Goal: Task Accomplishment & Management: Manage account settings

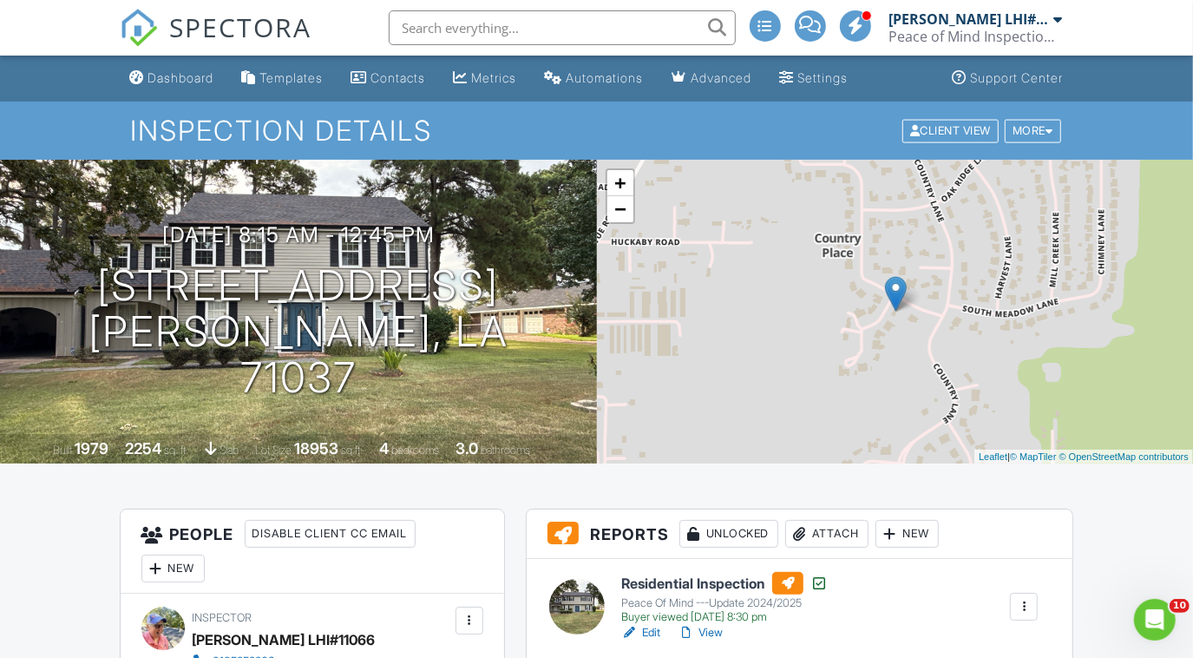
click at [962, 25] on div "[PERSON_NAME] LHI#11066" at bounding box center [969, 18] width 161 height 17
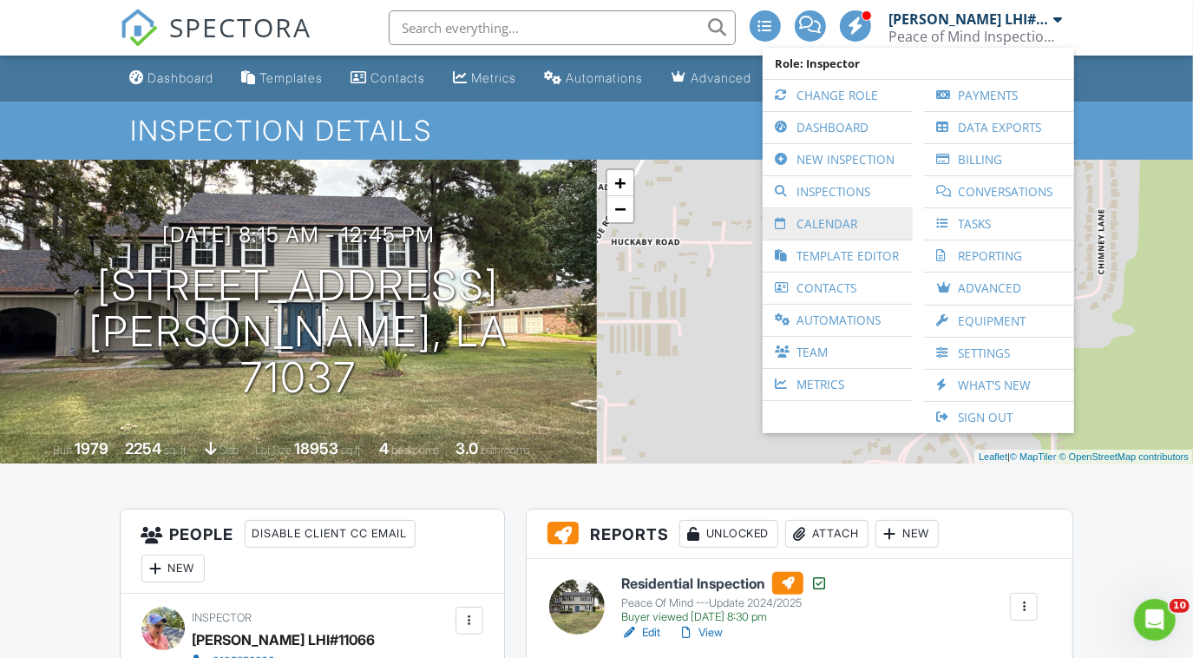
click at [812, 225] on link "Calendar" at bounding box center [837, 223] width 133 height 31
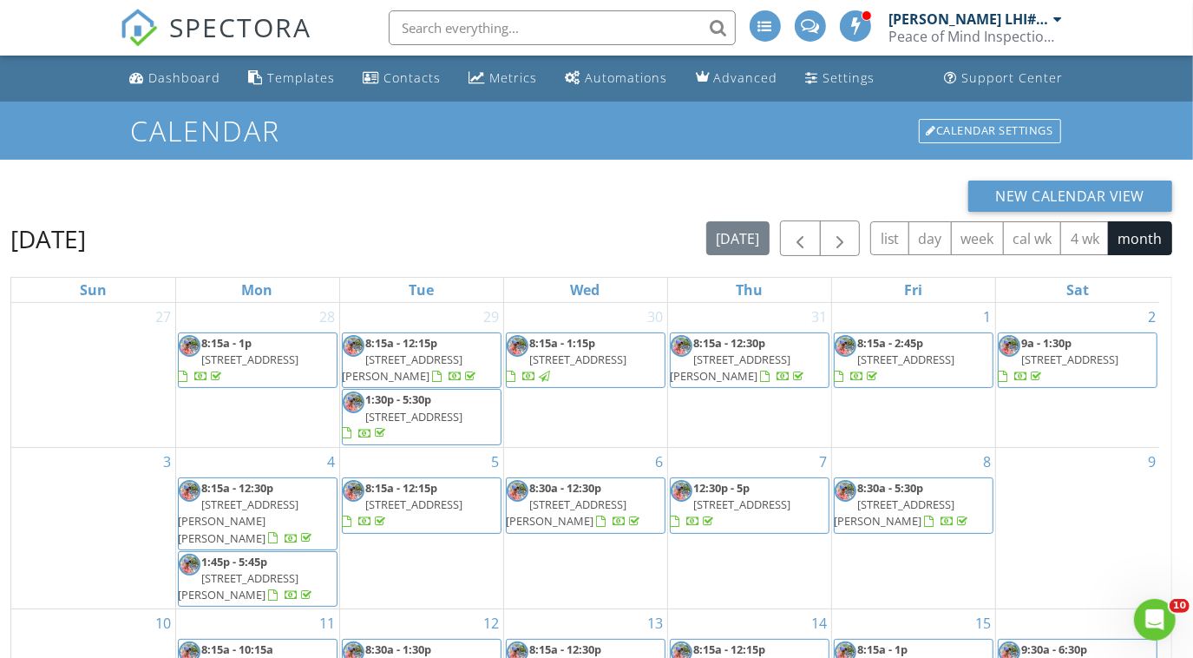
scroll to position [231, 0]
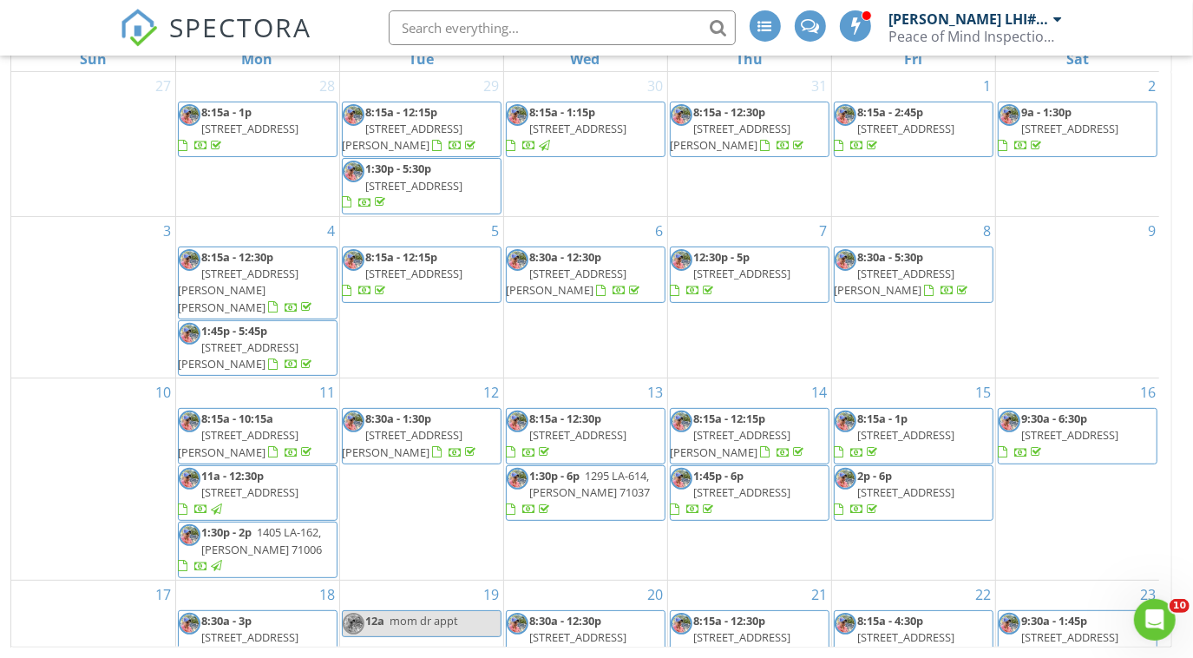
click at [1159, 418] on div "16 9:30a - 6:30p 1 Lake Point Pl, Shreveport 71119" at bounding box center [1078, 478] width 164 height 201
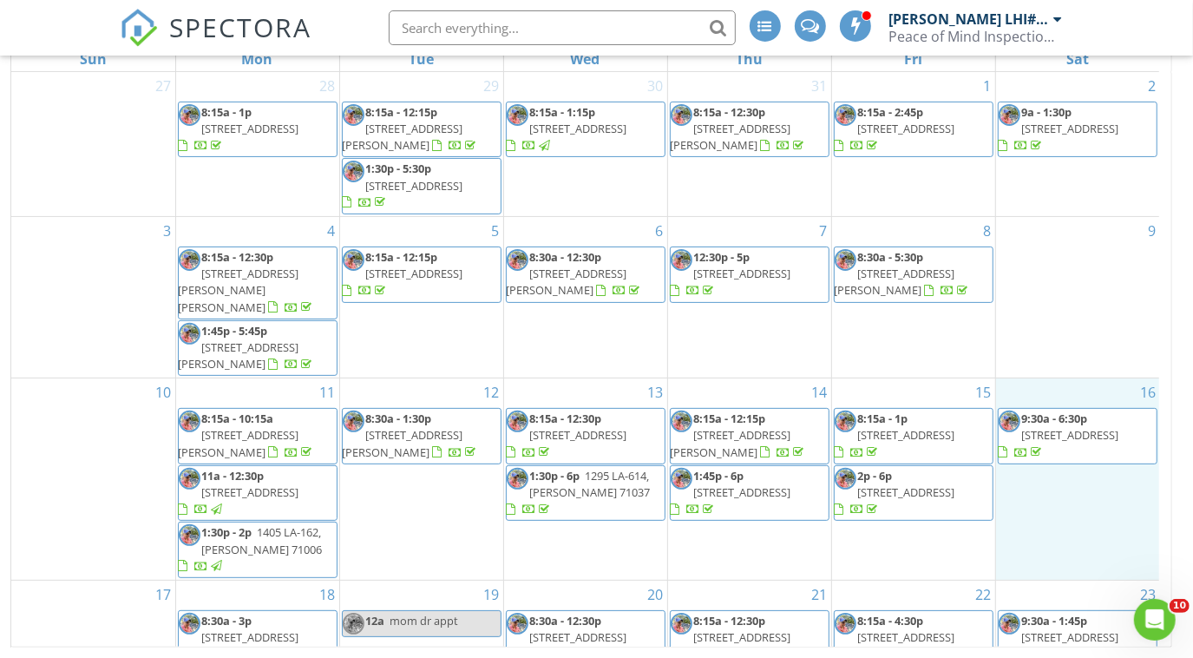
scroll to position [244, 0]
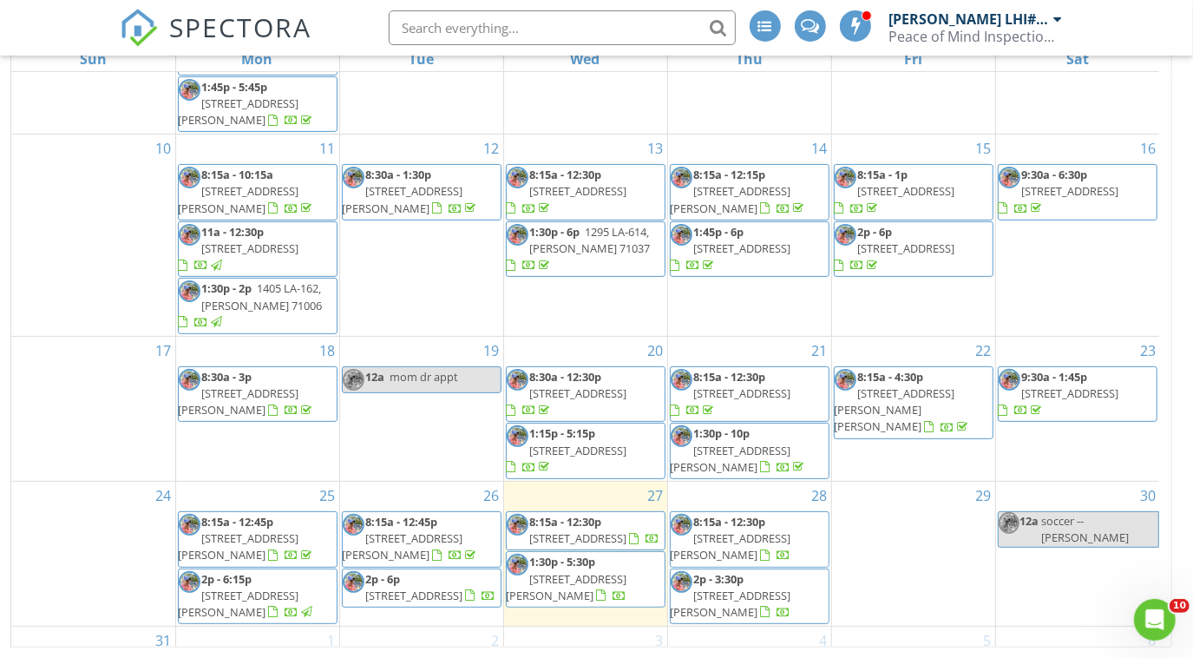
click at [441, 588] on span "276 Settlers Park Dr, Shreveport 71115" at bounding box center [414, 596] width 97 height 16
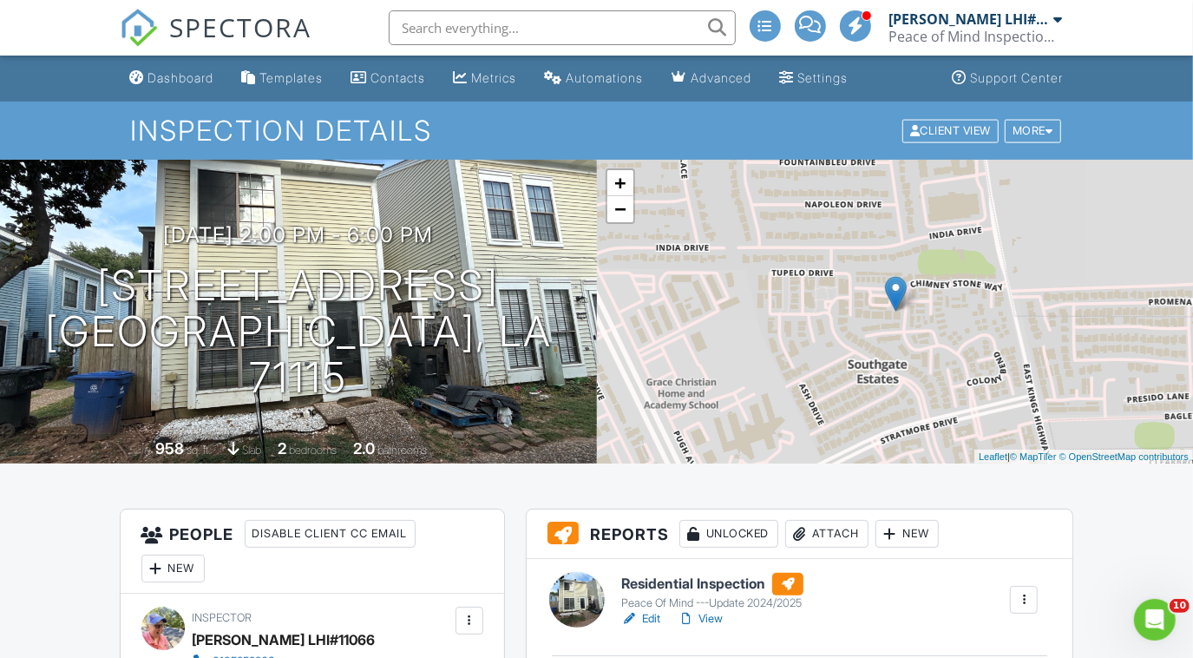
click at [707, 619] on link "View" at bounding box center [700, 618] width 45 height 17
